Goal: Task Accomplishment & Management: Use online tool/utility

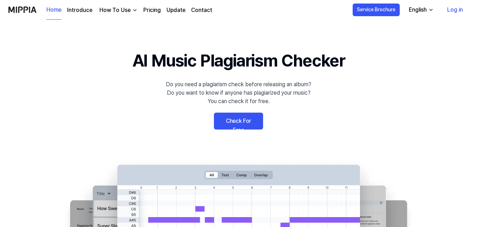
click at [239, 123] on link "Check For Free" at bounding box center [238, 120] width 49 height 17
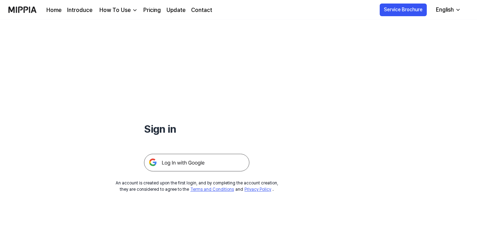
click at [215, 162] on img at bounding box center [196, 163] width 105 height 18
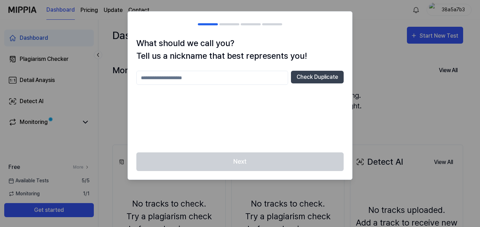
click at [193, 78] on input "text" at bounding box center [212, 78] width 152 height 14
type input "*"
drag, startPoint x: 230, startPoint y: 80, endPoint x: 244, endPoint y: 80, distance: 13.7
click at [230, 80] on input "**********" at bounding box center [212, 78] width 152 height 14
type input "**********"
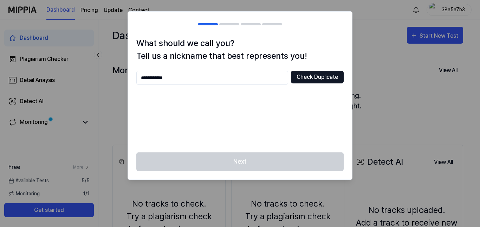
click at [304, 79] on button "Check Duplicate" at bounding box center [317, 77] width 53 height 13
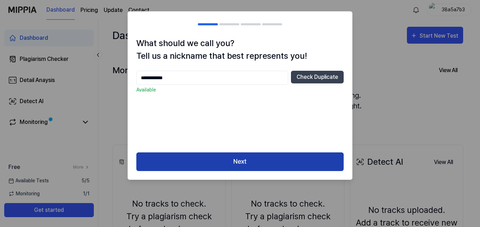
click at [210, 155] on button "Next" at bounding box center [239, 161] width 207 height 19
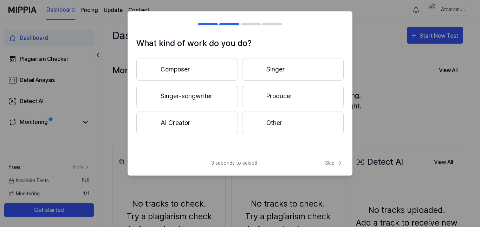
click at [197, 71] on button "Composer" at bounding box center [187, 69] width 102 height 22
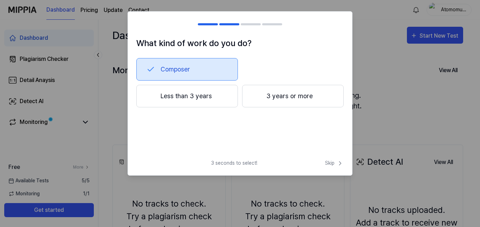
click at [304, 99] on button "3 years or more" at bounding box center [293, 96] width 102 height 22
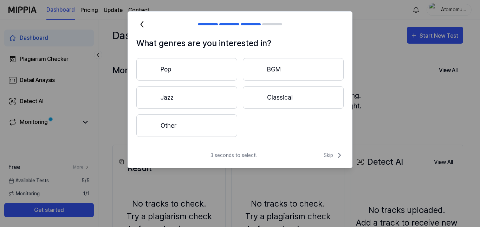
click at [200, 125] on button "Other" at bounding box center [186, 125] width 101 height 22
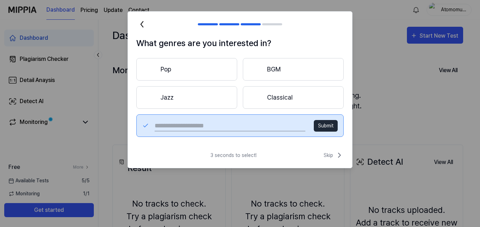
click at [188, 124] on input "text" at bounding box center [230, 125] width 151 height 11
type input "****"
click at [326, 124] on button "Submit" at bounding box center [326, 126] width 24 height 12
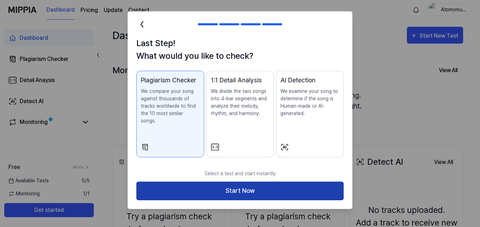
click at [211, 181] on button "Start Now" at bounding box center [239, 190] width 207 height 19
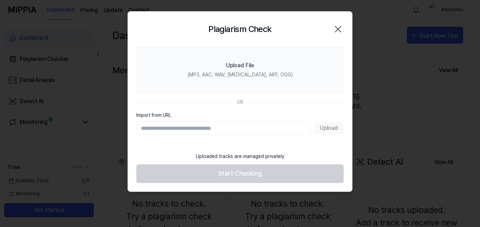
click at [328, 129] on div "Upload" at bounding box center [239, 128] width 207 height 13
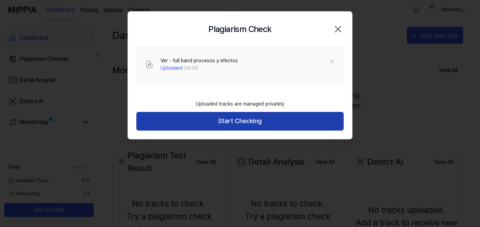
click at [223, 122] on button "Start Checking" at bounding box center [239, 121] width 207 height 19
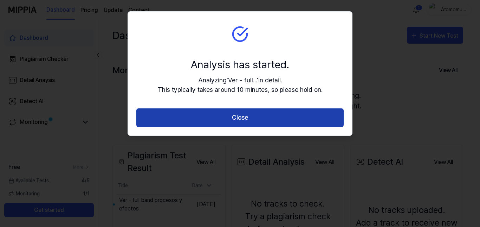
click at [253, 116] on button "Close" at bounding box center [239, 117] width 207 height 19
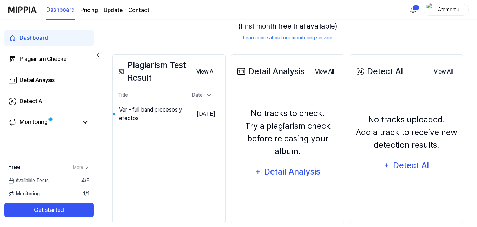
scroll to position [101, 0]
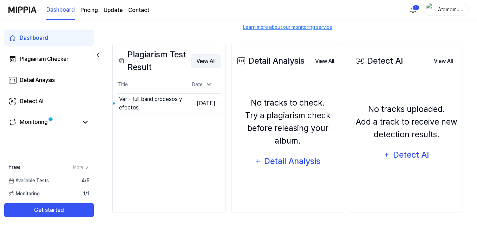
click at [198, 58] on button "View All" at bounding box center [206, 61] width 30 height 14
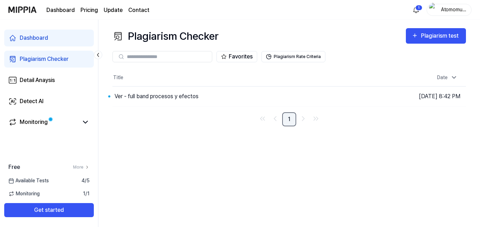
click at [289, 120] on link "1" at bounding box center [289, 119] width 14 height 14
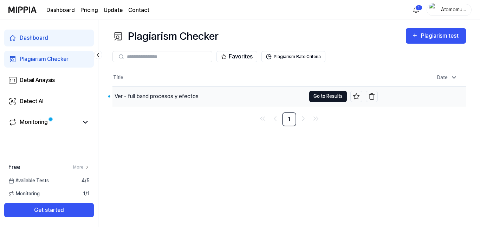
click at [334, 96] on button "Go to Results" at bounding box center [328, 96] width 38 height 11
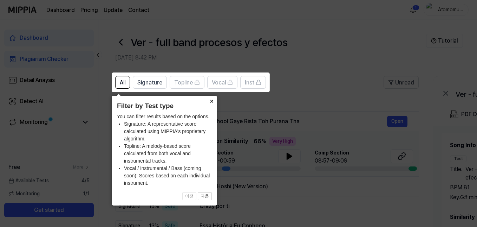
click at [213, 100] on button "×" at bounding box center [211, 101] width 11 height 10
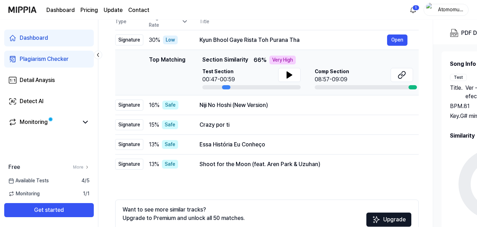
scroll to position [70, 0]
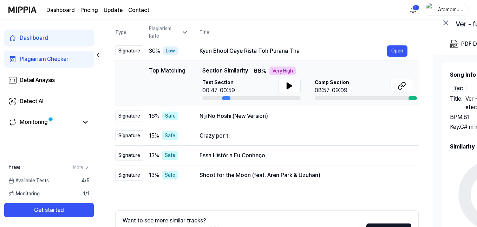
click at [337, 82] on span "Comp Section" at bounding box center [332, 82] width 34 height 7
click at [411, 96] on div at bounding box center [413, 98] width 8 height 4
click at [380, 97] on div at bounding box center [364, 98] width 98 height 4
click at [292, 85] on icon at bounding box center [289, 86] width 8 height 8
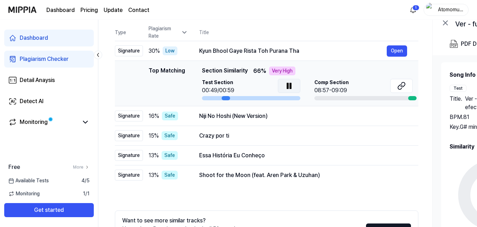
click at [292, 85] on icon at bounding box center [289, 86] width 8 height 8
click at [395, 117] on button "Open" at bounding box center [397, 115] width 20 height 11
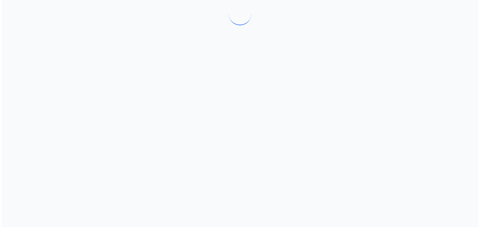
scroll to position [0, 0]
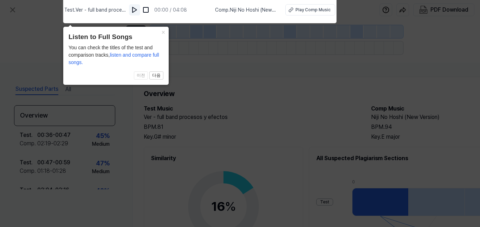
click at [137, 11] on img at bounding box center [134, 9] width 7 height 7
click at [246, 13] on span "Comp . Niji No Hoshi (New Version)" at bounding box center [245, 9] width 62 height 7
click at [147, 11] on img at bounding box center [145, 9] width 7 height 7
click at [231, 8] on span "Comp . Niji No Hoshi (New Version)" at bounding box center [246, 9] width 62 height 7
click at [162, 32] on button "×" at bounding box center [162, 32] width 11 height 10
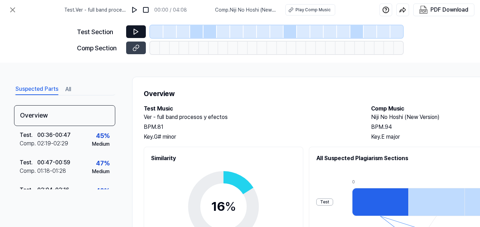
click at [141, 31] on button at bounding box center [136, 31] width 20 height 13
click at [137, 29] on icon at bounding box center [135, 31] width 7 height 7
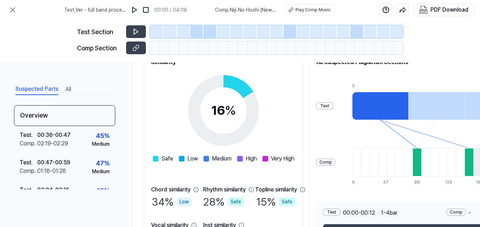
scroll to position [141, 0]
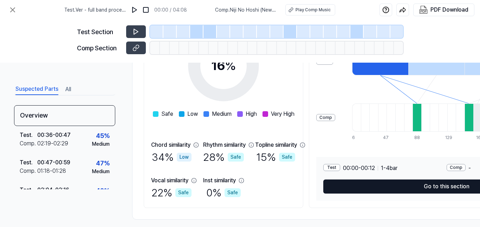
click at [410, 187] on button "Go to this section" at bounding box center [446, 186] width 247 height 14
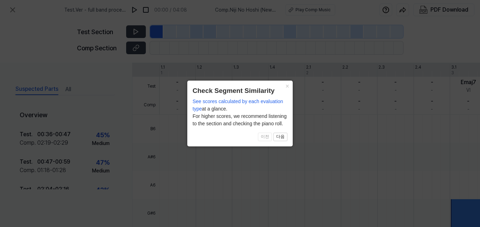
scroll to position [242, 0]
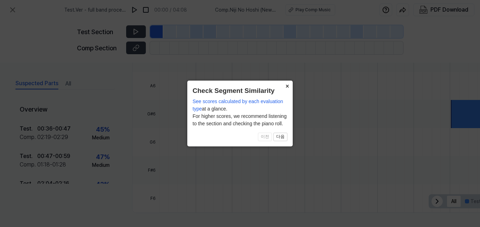
click at [286, 86] on button "×" at bounding box center [286, 85] width 11 height 10
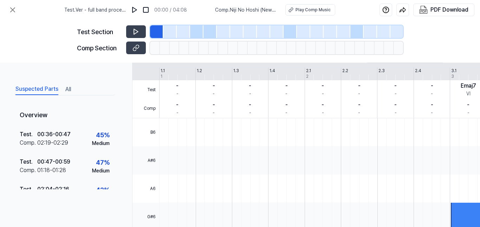
scroll to position [0, 0]
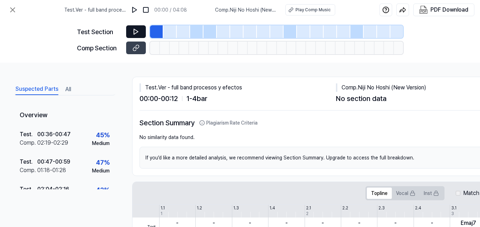
click at [138, 29] on icon at bounding box center [135, 31] width 7 height 7
click at [165, 31] on div at bounding box center [169, 31] width 13 height 13
click at [183, 31] on div at bounding box center [183, 31] width 13 height 13
click at [224, 33] on div at bounding box center [223, 31] width 13 height 13
click at [205, 30] on div at bounding box center [209, 31] width 13 height 13
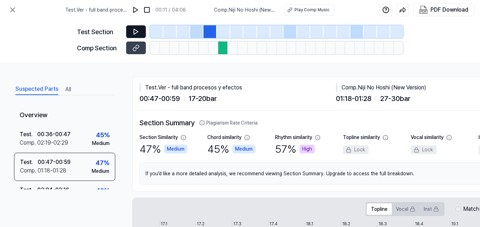
click at [202, 31] on div at bounding box center [196, 31] width 13 height 13
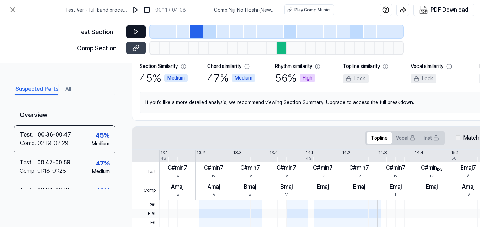
scroll to position [70, 0]
